Goal: Information Seeking & Learning: Learn about a topic

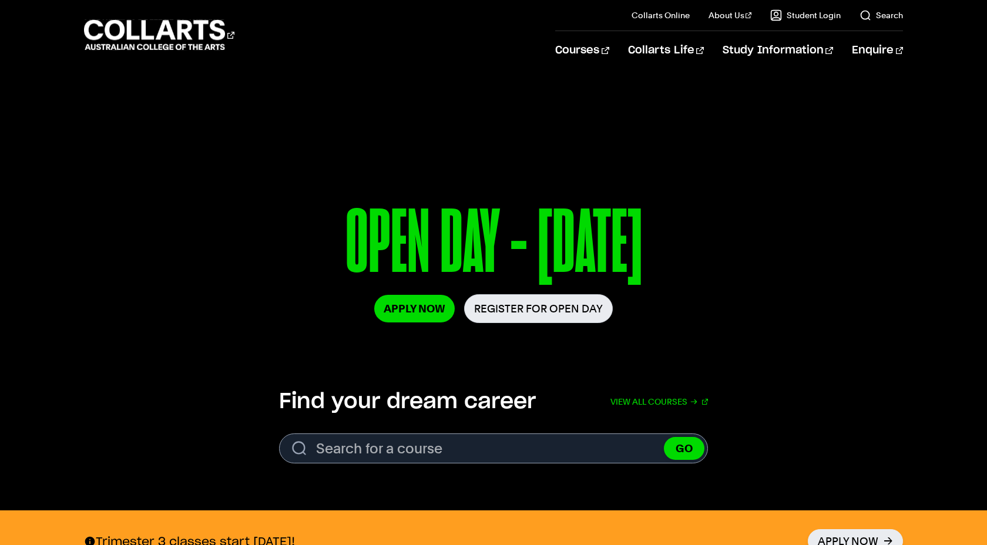
scroll to position [40, 0]
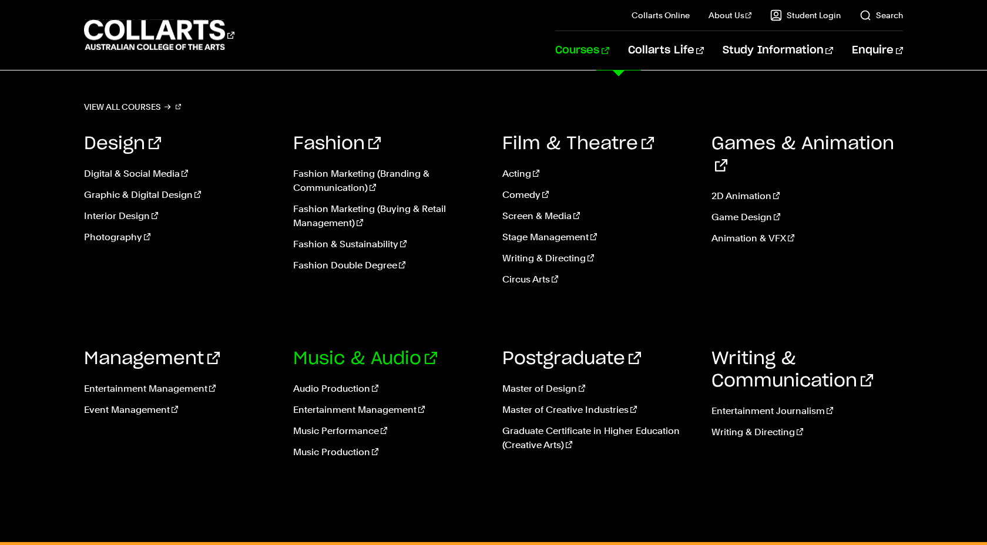
click at [364, 363] on link "Music & Audio" at bounding box center [365, 359] width 144 height 18
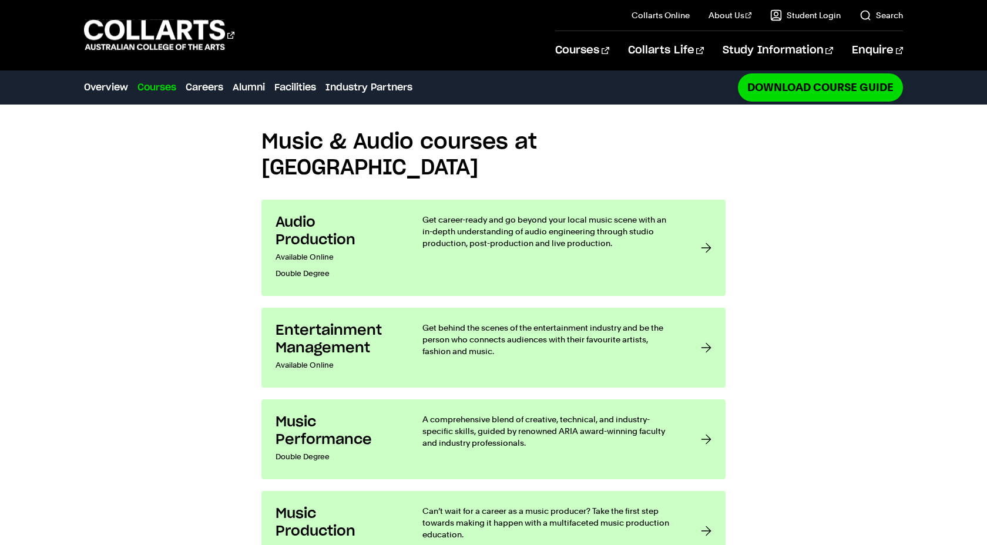
scroll to position [957, 0]
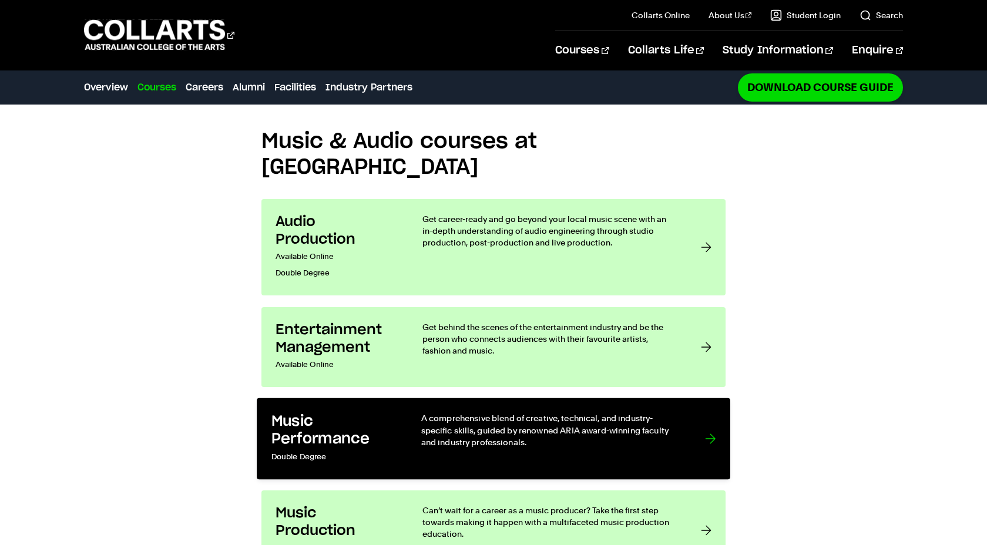
click at [334, 412] on h3 "Music Performance" at bounding box center [334, 430] width 126 height 36
click at [712, 412] on div at bounding box center [710, 438] width 11 height 53
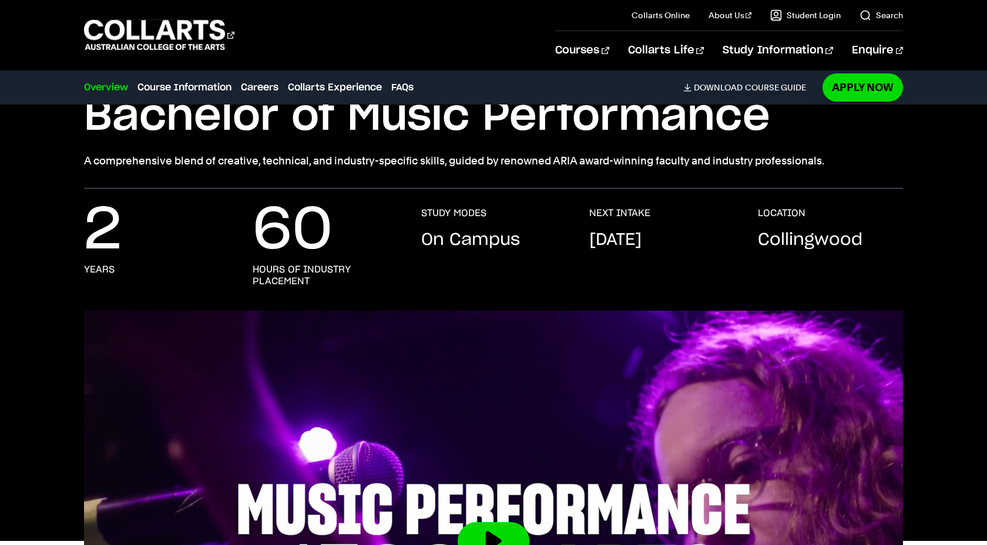
scroll to position [52, 0]
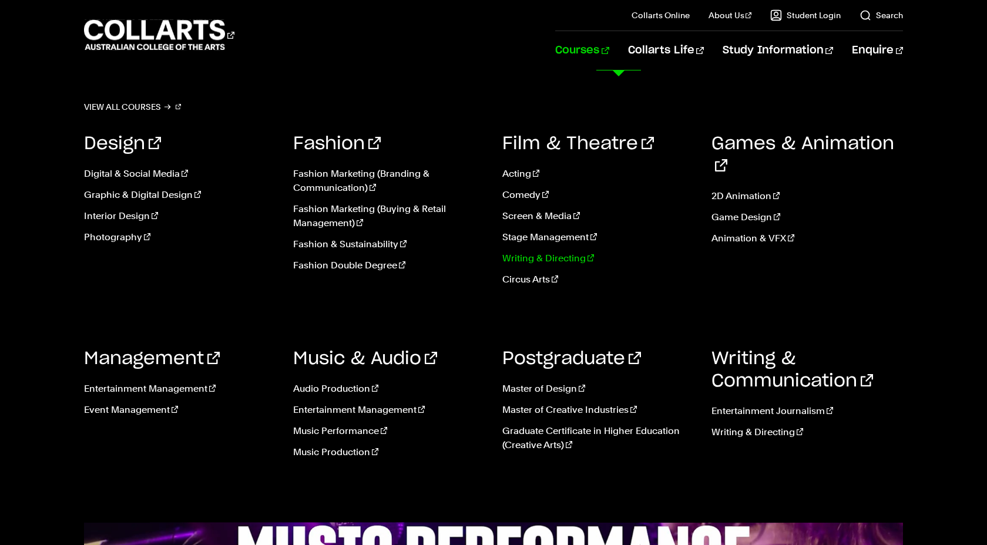
click at [513, 261] on link "Writing & Directing" at bounding box center [597, 258] width 191 height 14
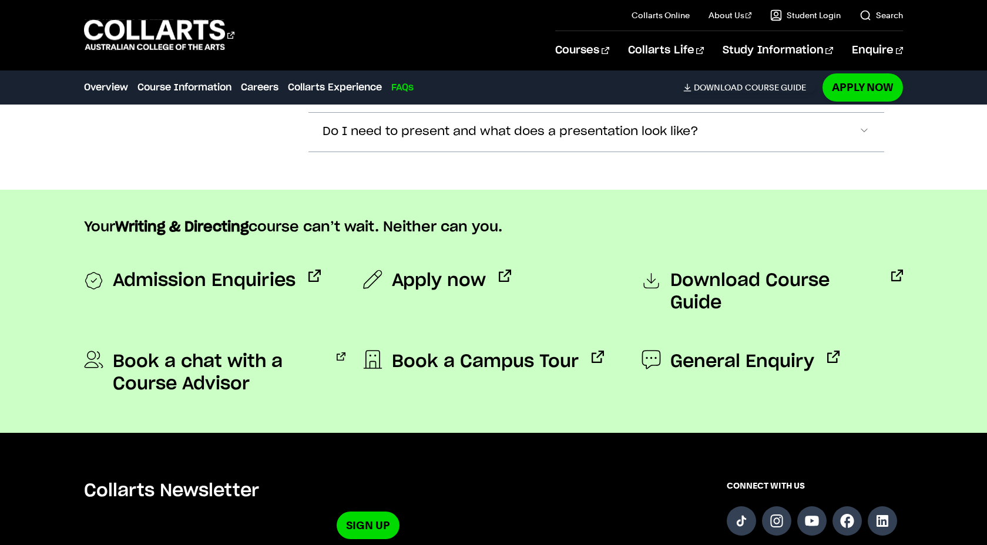
scroll to position [3749, 0]
